Goal: Find specific page/section: Find specific page/section

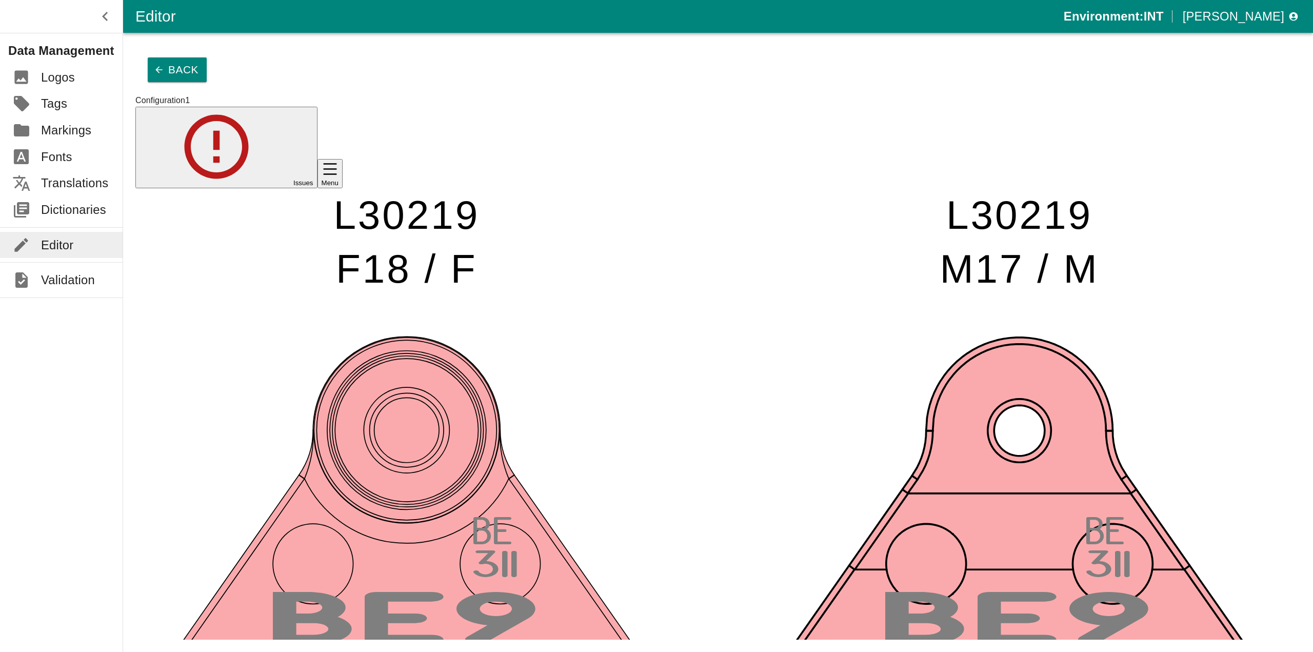
click at [87, 197] on link "Dictionaries" at bounding box center [61, 210] width 123 height 27
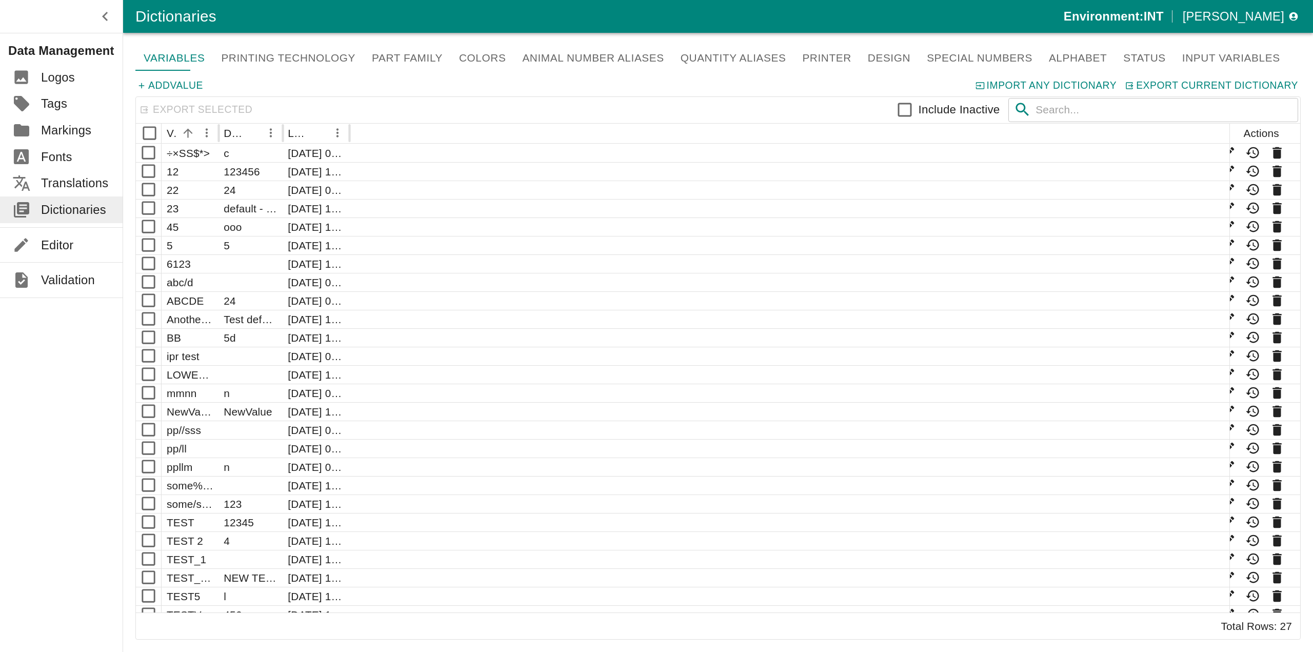
click at [451, 60] on link "Colors" at bounding box center [482, 58] width 63 height 26
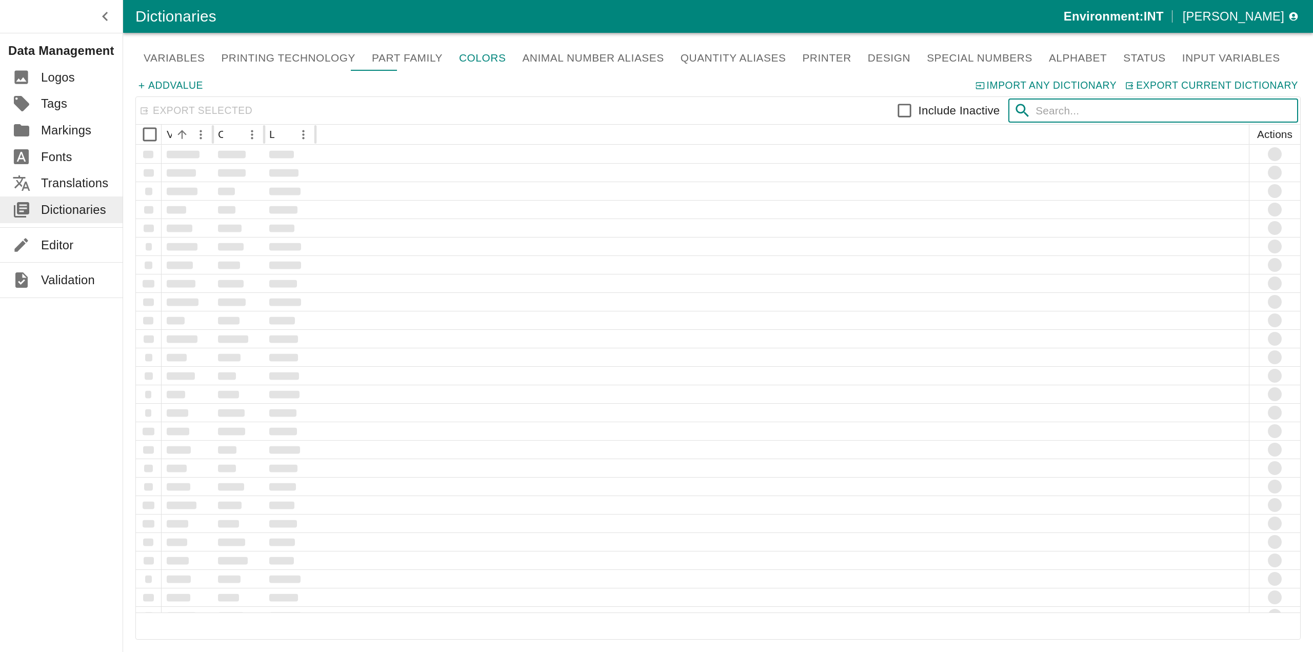
click at [1056, 103] on input "text" at bounding box center [1167, 111] width 263 height 24
type input "SA"
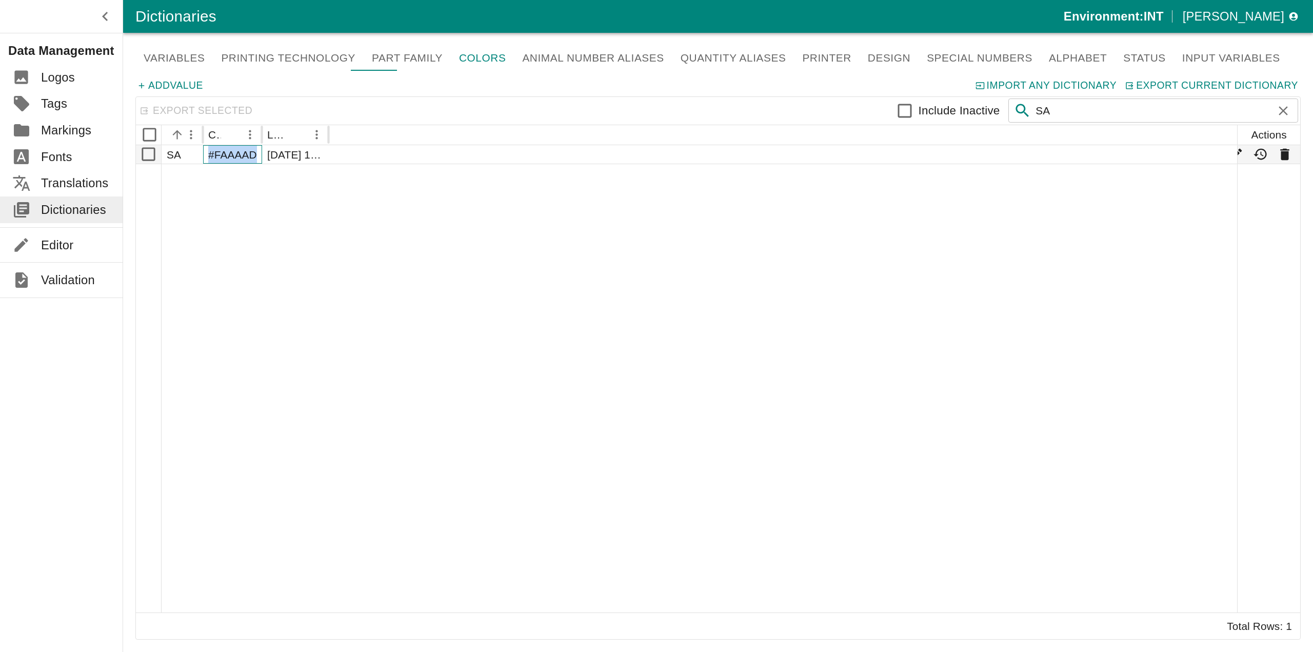
drag, startPoint x: 240, startPoint y: 148, endPoint x: 207, endPoint y: 152, distance: 33.0
click at [207, 152] on div "#FAAAAD" at bounding box center [232, 154] width 59 height 18
checkbox input "true"
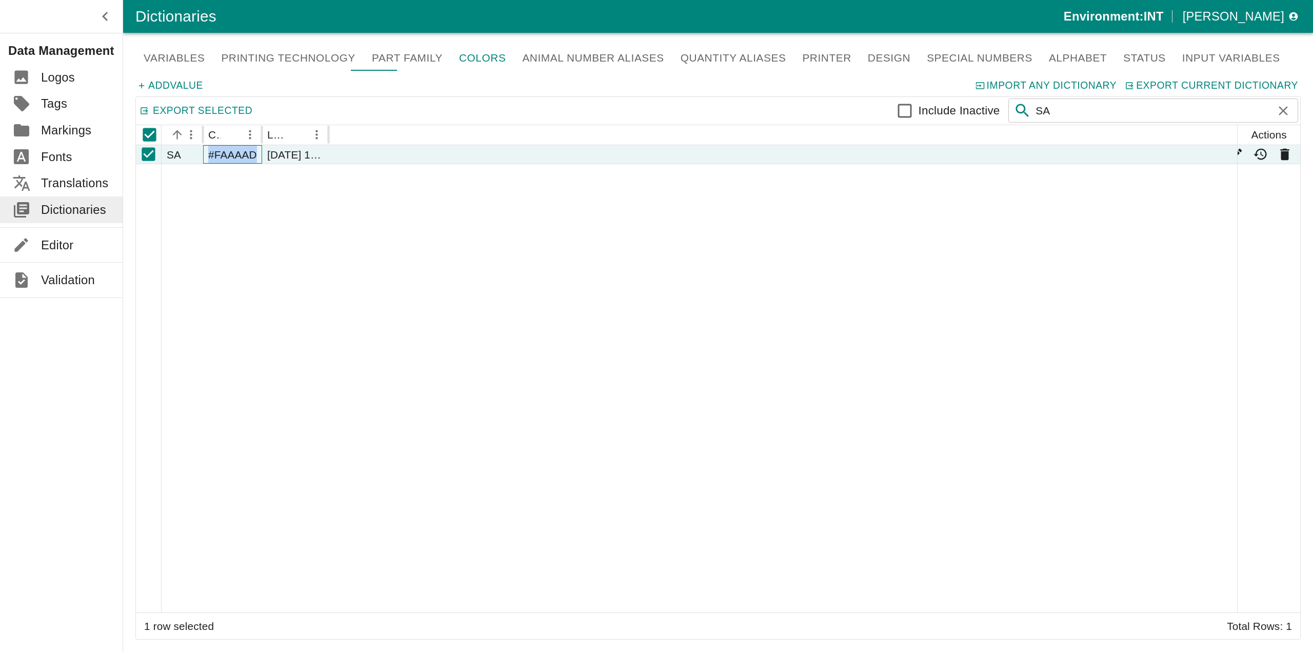
copy div "#FAAAAD"
click at [687, 85] on div "Add Value Import any dictionary Export current dictionary" at bounding box center [718, 87] width 1166 height 17
